Goal: Task Accomplishment & Management: Manage account settings

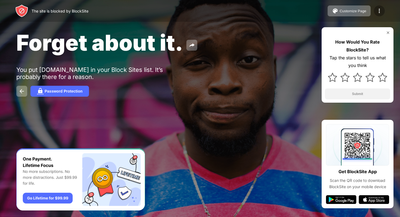
click at [381, 9] on img at bounding box center [379, 11] width 7 height 7
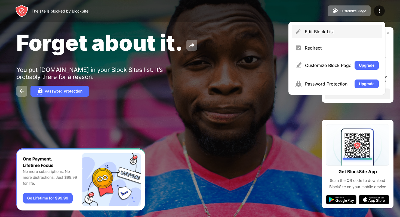
click at [364, 31] on div "Edit Block List" at bounding box center [342, 31] width 74 height 5
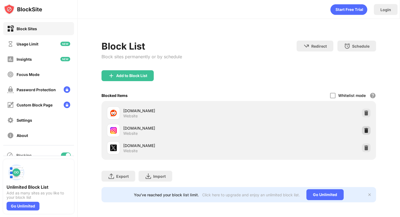
click at [364, 129] on img at bounding box center [365, 130] width 5 height 5
